Goal: Find specific page/section: Find specific page/section

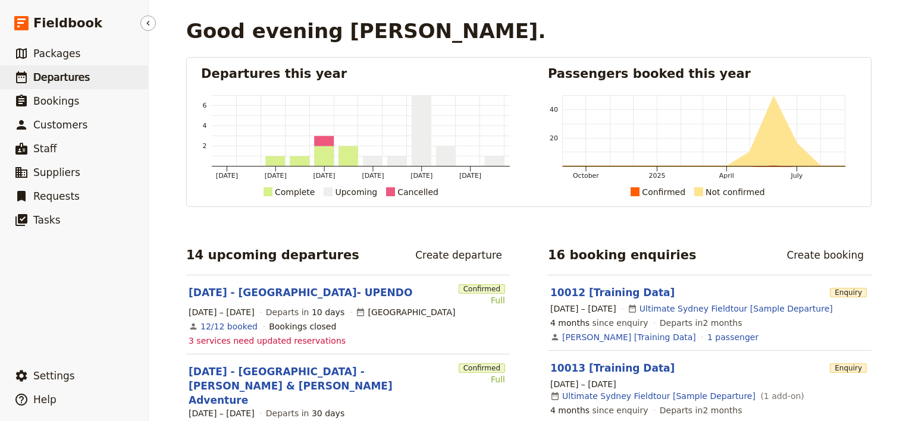
click at [75, 82] on span "Departures" at bounding box center [61, 77] width 57 height 12
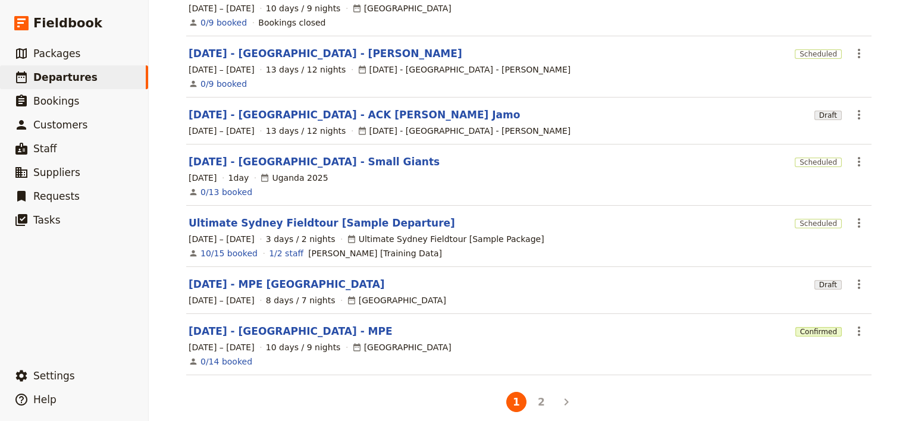
scroll to position [342, 0]
click at [267, 323] on link "[DATE] - [GEOGRAPHIC_DATA] - MPE" at bounding box center [291, 330] width 204 height 14
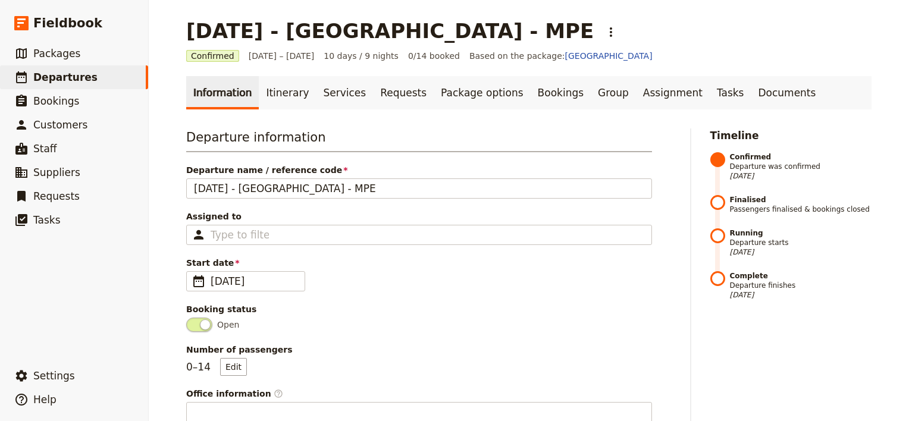
click at [544, 108] on link "Bookings" at bounding box center [561, 92] width 60 height 33
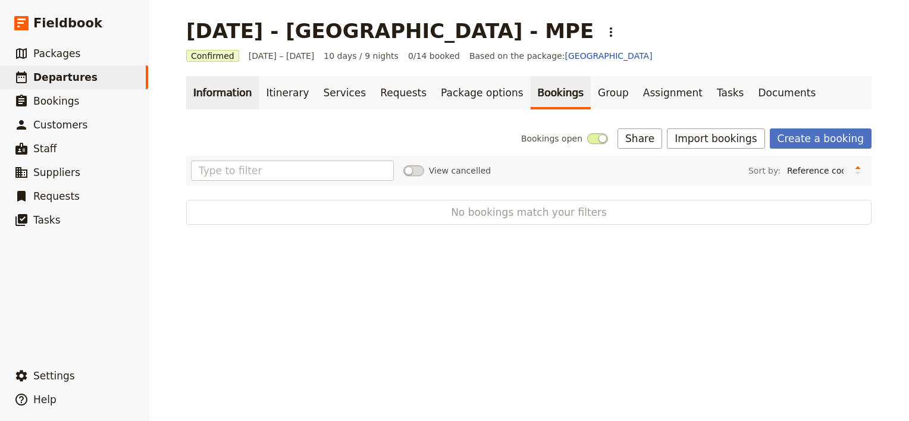
click at [223, 84] on link "Information" at bounding box center [222, 92] width 73 height 33
